Goal: Transaction & Acquisition: Purchase product/service

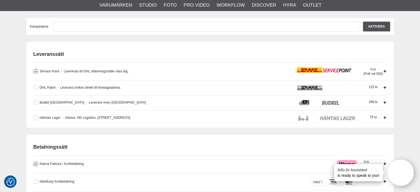
scroll to position [138, 0]
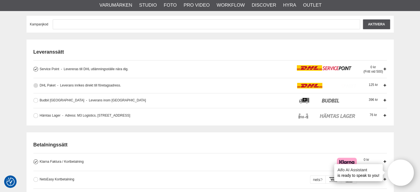
click at [103, 84] on span "Leverans inrikes direkt till företagsadress." at bounding box center [89, 85] width 64 height 4
click at [0, 0] on input "DHL Paket Leverans inrikes direkt till företagsadress. Leverans direkt till för…" at bounding box center [0, 0] width 0 height 0
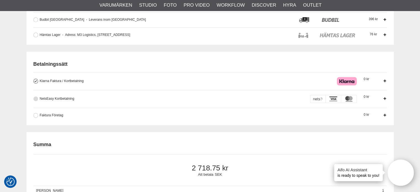
scroll to position [221, 0]
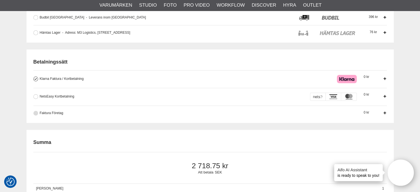
click at [45, 112] on span "Faktura Företag" at bounding box center [51, 113] width 23 height 4
click at [0, 0] on input "Faktura Företag Företag har möjlighet att använda sig av fakturabetalning. Sedv…" at bounding box center [0, 0] width 0 height 0
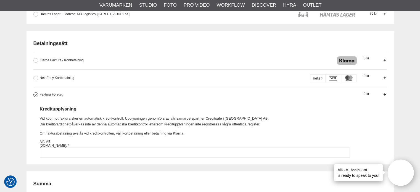
scroll to position [248, 0]
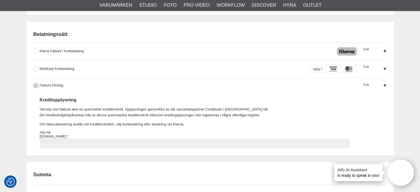
click at [75, 140] on input "Faktura Företag Företag har möjlighet att använda sig av fakturabetalning. Sedv…" at bounding box center [195, 143] width 310 height 10
click at [73, 142] on input "Faktura Företag Företag har möjlighet att använda sig av fakturabetalning. Sedv…" at bounding box center [195, 143] width 310 height 10
type input "559119407001"
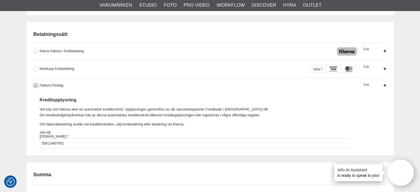
click at [129, 104] on div "Kreditupplysning Vid köp mot faktura sker en automatisk kreditkontroll. Upplysn…" at bounding box center [195, 116] width 310 height 38
click at [0, 0] on input "Faktura Företag Företag har möjlighet att använda sig av fakturabetalning. Sedv…" at bounding box center [0, 0] width 0 height 0
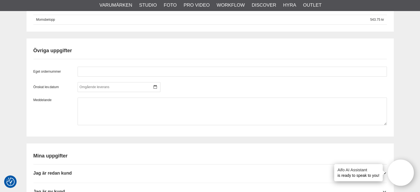
scroll to position [497, 0]
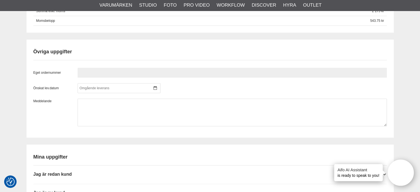
click at [102, 68] on input "text" at bounding box center [232, 73] width 309 height 10
click at [98, 70] on input "text" at bounding box center [232, 73] width 309 height 10
click at [96, 73] on input "text" at bounding box center [232, 73] width 309 height 10
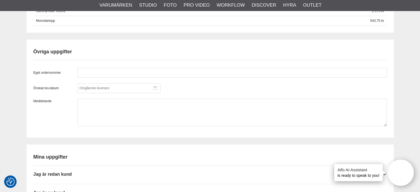
click at [95, 83] on div at bounding box center [119, 88] width 83 height 10
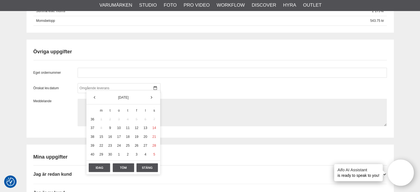
click at [203, 106] on textarea at bounding box center [232, 113] width 309 height 28
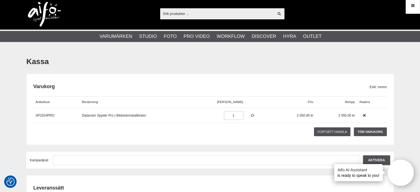
scroll to position [0, 0]
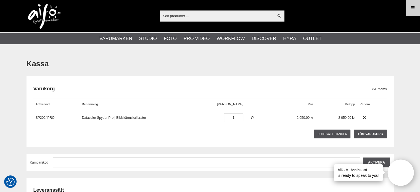
click at [416, 9] on link "Meny" at bounding box center [413, 7] width 14 height 13
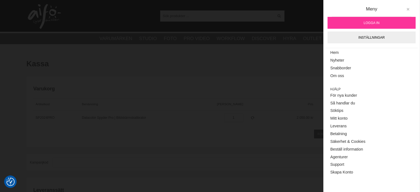
click at [411, 8] on button at bounding box center [408, 9] width 10 height 10
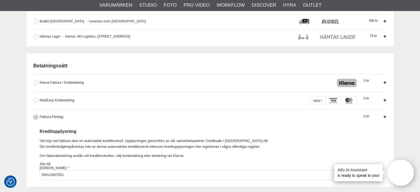
scroll to position [221, 0]
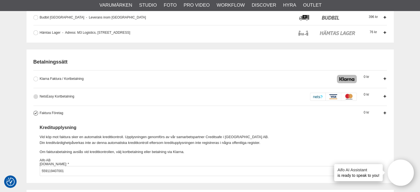
click at [266, 96] on div "NetsEasy Kortbetalning När du betalar med kort skapas reservation motsvarande b…" at bounding box center [168, 97] width 257 height 6
click at [0, 0] on input "NetsEasy Kortbetalning När du betalar med kort skapas reservation motsvarande b…" at bounding box center [0, 0] width 0 height 0
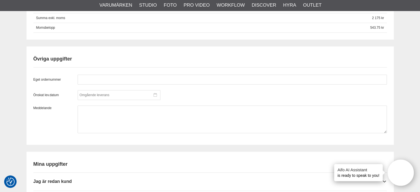
scroll to position [442, 0]
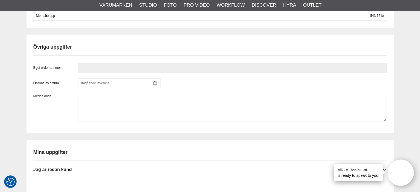
click at [123, 66] on input "text" at bounding box center [232, 68] width 309 height 10
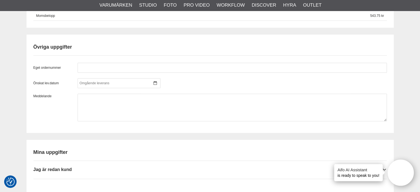
click at [10, 71] on div "Kassa [GEOGRAPHIC_DATA] Exkl. moms Artikelkod Benämning Antal Pris [GEOGRAPHIC_…" at bounding box center [210, 0] width 420 height 776
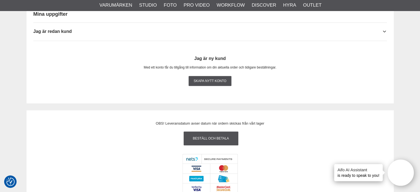
scroll to position [572, 0]
